Goal: Information Seeking & Learning: Learn about a topic

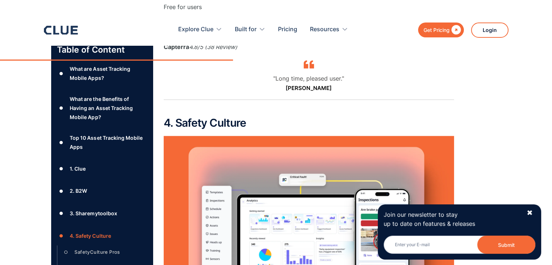
scroll to position [4273, 0]
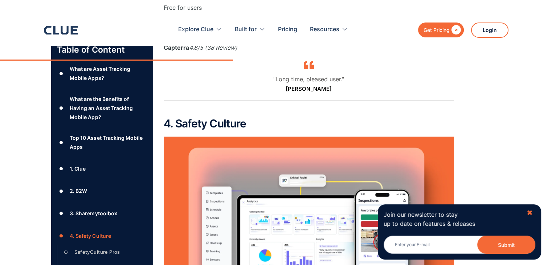
click at [532, 212] on div "✖" at bounding box center [530, 212] width 6 height 9
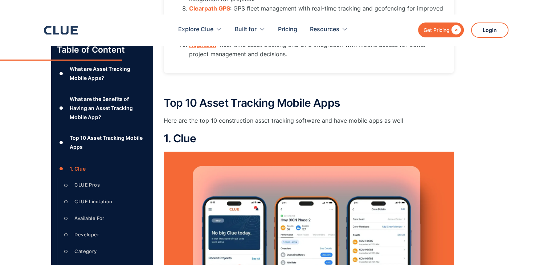
scroll to position [2219, 0]
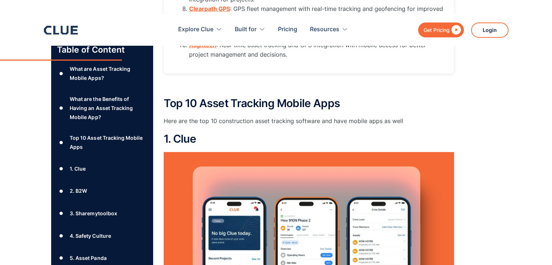
click at [183, 135] on h2 "1. Clue" at bounding box center [309, 139] width 290 height 12
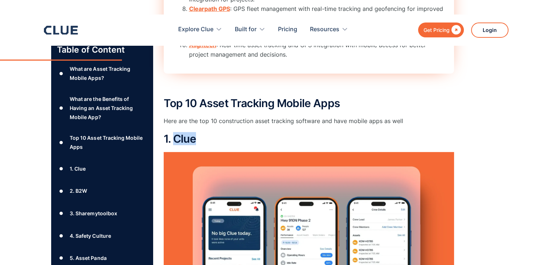
copy h2 "Clue"
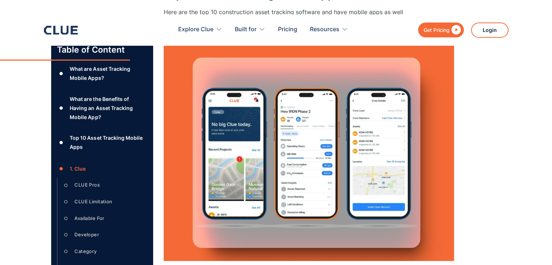
scroll to position [2473, 0]
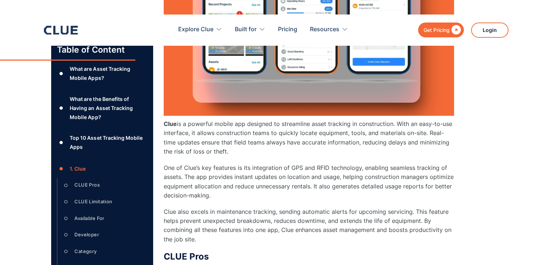
click at [171, 124] on strong "Clue" at bounding box center [170, 123] width 13 height 7
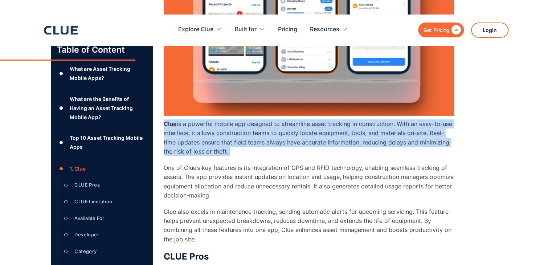
click at [171, 124] on strong "Clue" at bounding box center [170, 123] width 13 height 7
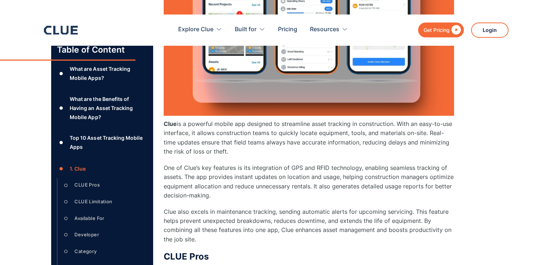
click at [172, 124] on strong "Clue" at bounding box center [170, 123] width 13 height 7
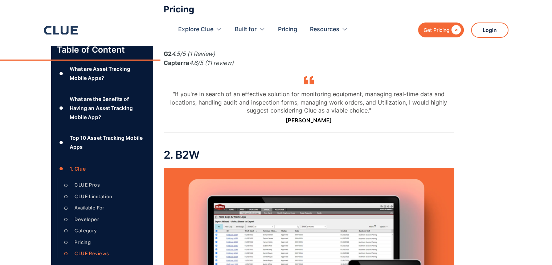
scroll to position [2909, 0]
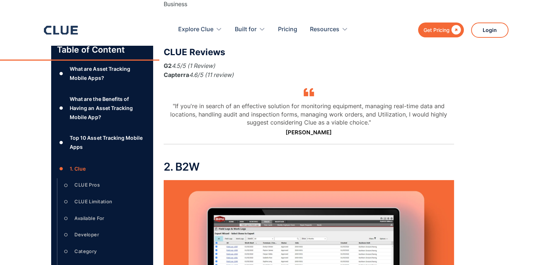
click at [192, 161] on h2 "2. B2W" at bounding box center [309, 167] width 290 height 12
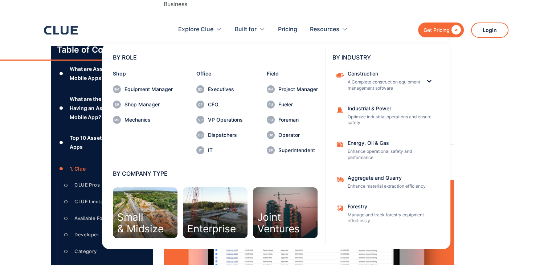
copy h2 "B2W"
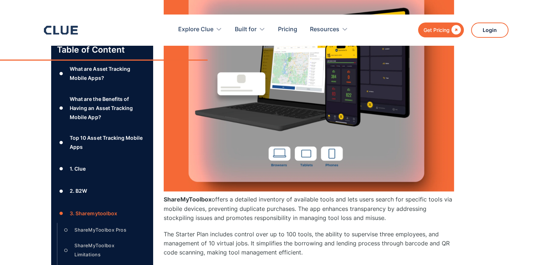
scroll to position [3816, 0]
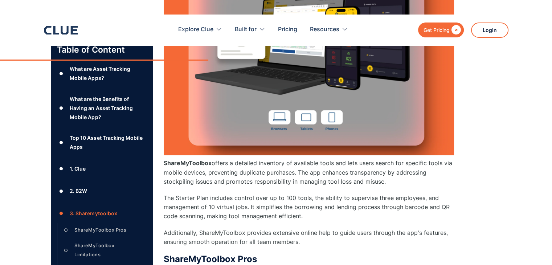
click at [184, 159] on strong "ShareMyToolbox" at bounding box center [188, 162] width 48 height 7
copy strong "ShareMyToolbox"
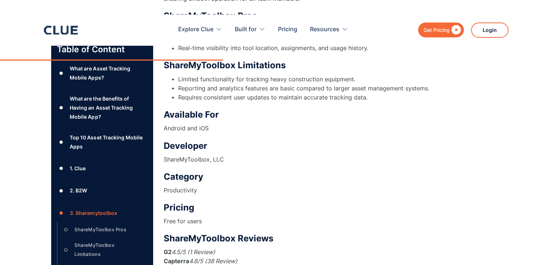
scroll to position [4107, 0]
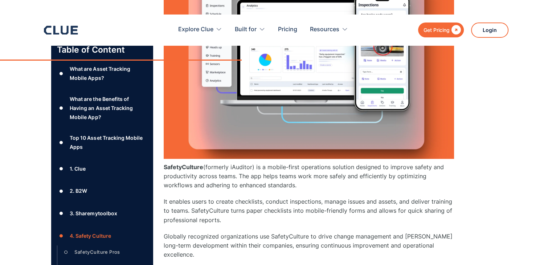
scroll to position [4506, 0]
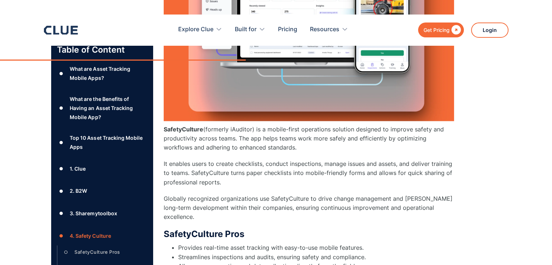
click at [186, 127] on strong "SafetyCulture" at bounding box center [184, 129] width 40 height 7
copy strong "SafetyCulture"
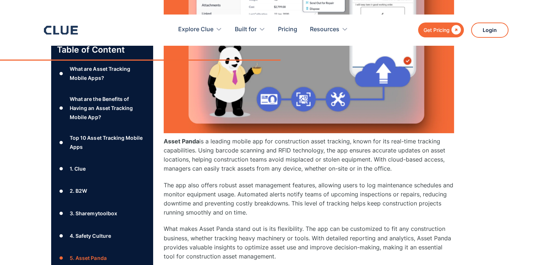
scroll to position [5160, 0]
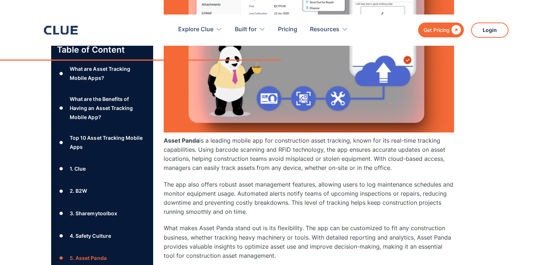
click at [172, 137] on strong "Asset Panda" at bounding box center [182, 140] width 36 height 7
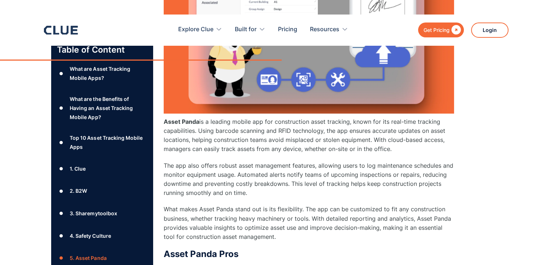
scroll to position [5196, 0]
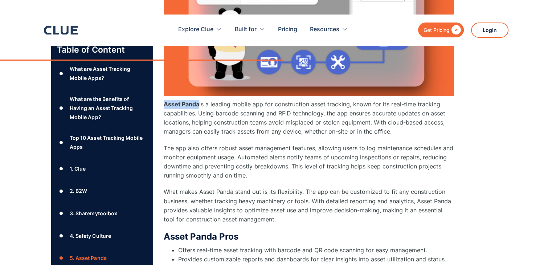
drag, startPoint x: 194, startPoint y: 93, endPoint x: 164, endPoint y: 92, distance: 30.2
click at [164, 101] on strong "Asset Panda" at bounding box center [182, 104] width 36 height 7
copy strong "Asset Panda"
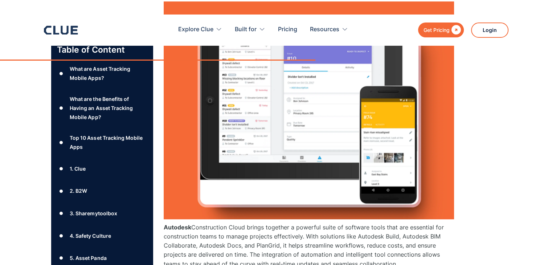
scroll to position [5813, 0]
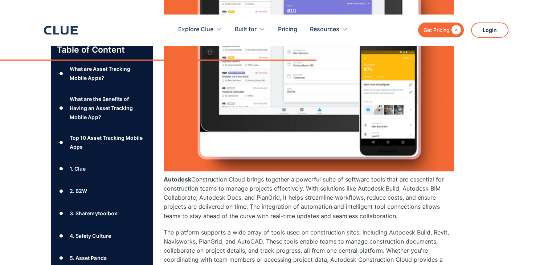
click at [177, 176] on strong "Autodesk" at bounding box center [178, 179] width 28 height 7
copy strong "Autodesk"
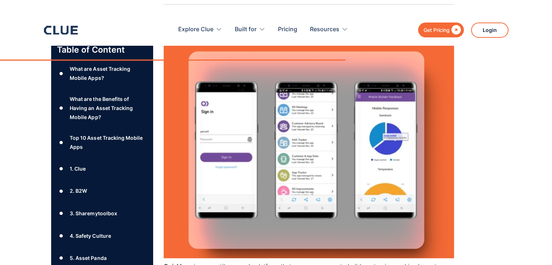
scroll to position [6503, 0]
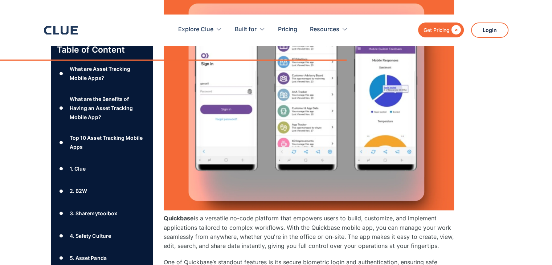
click at [176, 215] on strong "Quickbase" at bounding box center [179, 218] width 30 height 7
copy strong "Quickbase"
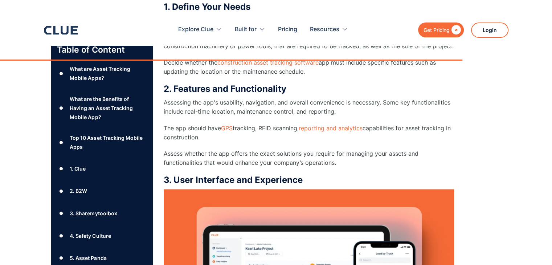
scroll to position [9480, 0]
